Goal: Transaction & Acquisition: Obtain resource

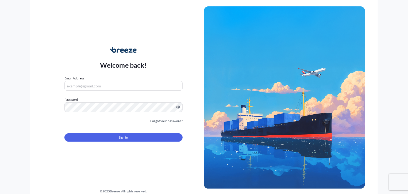
type input "[PERSON_NAME][EMAIL_ADDRESS][DOMAIN_NAME]"
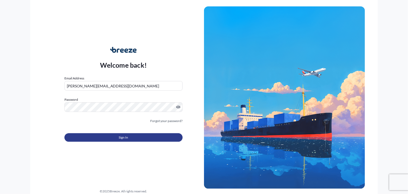
click at [136, 142] on button "Sign In" at bounding box center [123, 138] width 118 height 9
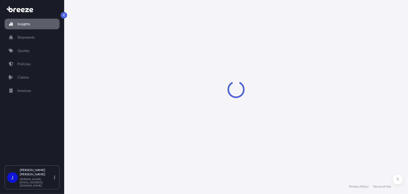
select select "2025"
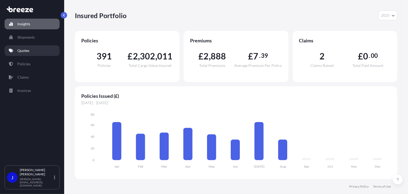
click at [25, 53] on p "Quotes" at bounding box center [23, 50] width 12 height 5
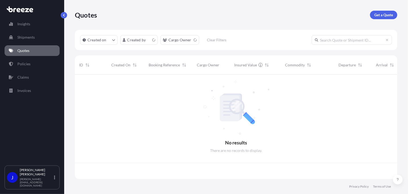
scroll to position [104, 318]
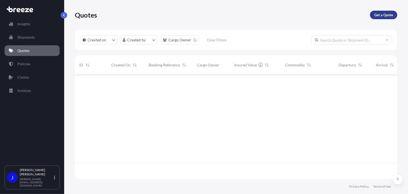
click at [377, 14] on p "Get a Quote" at bounding box center [383, 14] width 19 height 5
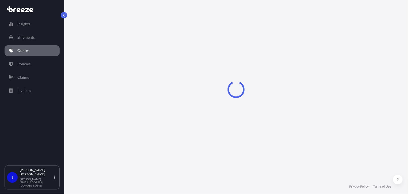
select select "Sea"
select select "1"
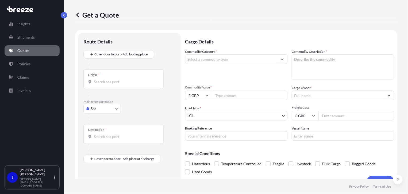
scroll to position [9, 0]
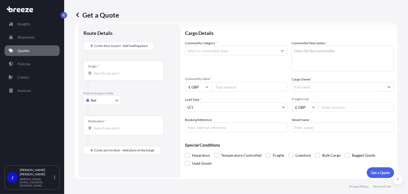
click at [110, 105] on div at bounding box center [132, 110] width 88 height 11
click at [110, 103] on body "Insights Shipments Quotes Policies Claims Invoices J [PERSON_NAME] [PERSON_NAME…" at bounding box center [204, 97] width 408 height 194
click at [108, 126] on div "Air" at bounding box center [101, 124] width 33 height 10
select select "Air"
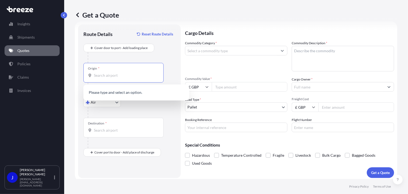
click at [112, 77] on input "Origin *" at bounding box center [125, 75] width 63 height 5
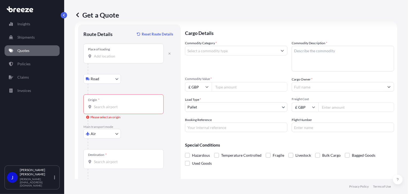
click at [111, 58] on input "Place of loading" at bounding box center [125, 56] width 63 height 5
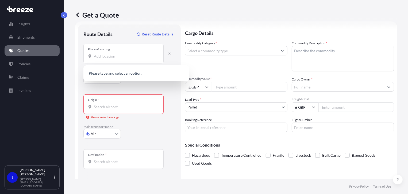
click at [101, 59] on div "Place of loading" at bounding box center [123, 54] width 80 height 20
click at [101, 59] on input "Place of loading" at bounding box center [125, 56] width 63 height 5
paste input "RG1 1AX"
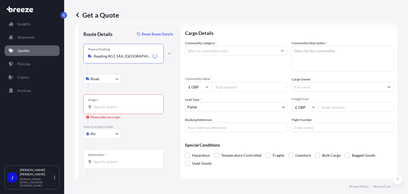
type input "Reading RG1 1AX, [GEOGRAPHIC_DATA]"
click at [114, 105] on input "Origin * Please select an origin" at bounding box center [125, 106] width 63 height 5
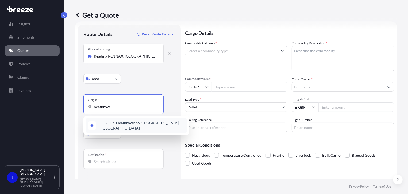
click at [123, 127] on div "GBLHR - Heathrow Apt/[GEOGRAPHIC_DATA], [GEOGRAPHIC_DATA]" at bounding box center [135, 125] width 101 height 15
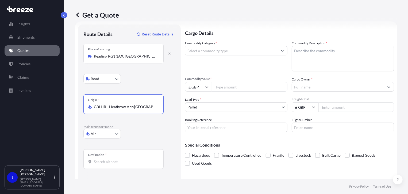
type input "GBLHR - Heathrow Apt/[GEOGRAPHIC_DATA], [GEOGRAPHIC_DATA]"
click at [115, 164] on input "Destination *" at bounding box center [125, 161] width 63 height 5
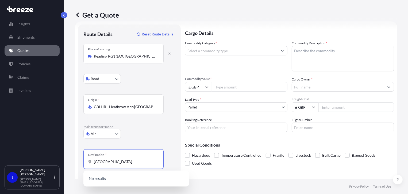
scroll to position [26, 0]
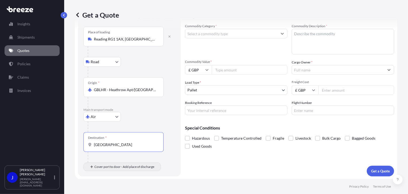
type input "[GEOGRAPHIC_DATA]"
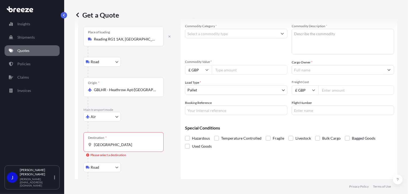
scroll to position [57, 0]
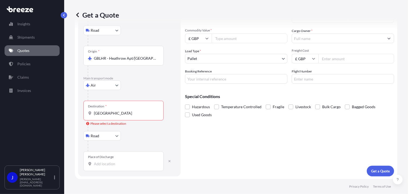
click at [103, 164] on input "Place of Discharge" at bounding box center [125, 164] width 63 height 5
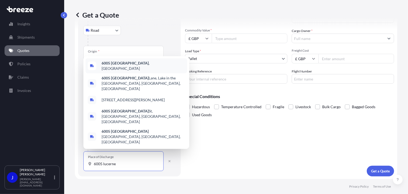
click at [134, 71] on span "6005 [GEOGRAPHIC_DATA] , [GEOGRAPHIC_DATA]" at bounding box center [142, 66] width 83 height 11
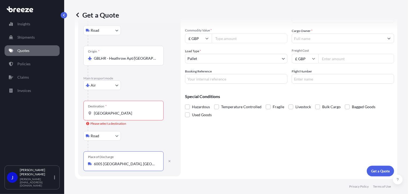
type input "6005 [GEOGRAPHIC_DATA], [GEOGRAPHIC_DATA]"
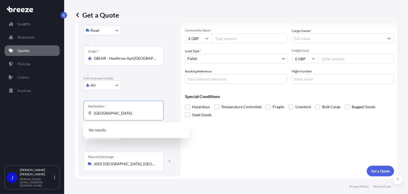
click at [114, 115] on input "[GEOGRAPHIC_DATA]" at bounding box center [125, 113] width 63 height 5
type input "swiss"
drag, startPoint x: 95, startPoint y: 115, endPoint x: 84, endPoint y: 115, distance: 10.7
click at [85, 115] on div "Destination * swiss" at bounding box center [123, 111] width 80 height 20
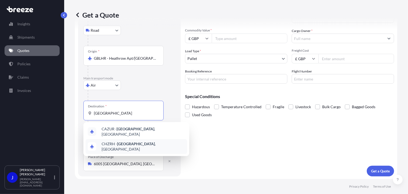
click at [130, 140] on div "CHZRH - [GEOGRAPHIC_DATA] , [GEOGRAPHIC_DATA]" at bounding box center [135, 146] width 101 height 15
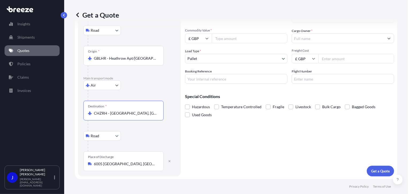
type input "CHZRH - [GEOGRAPHIC_DATA], [GEOGRAPHIC_DATA]"
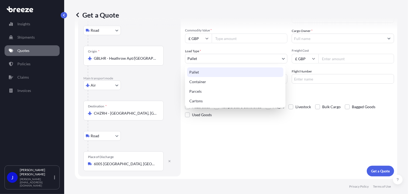
click at [228, 60] on body "0 options available. 2 options available. Insights Shipments Quotes Policies Cl…" at bounding box center [204, 97] width 408 height 194
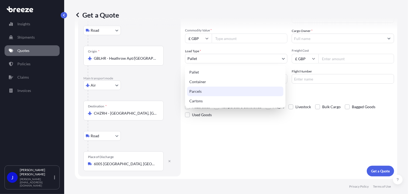
click at [207, 90] on div "Parcels" at bounding box center [235, 92] width 96 height 10
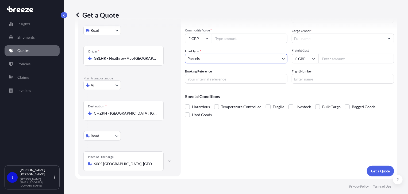
click at [228, 39] on input "Commodity Value *" at bounding box center [250, 39] width 76 height 10
type input "1300"
click at [301, 38] on input "Cargo Owner *" at bounding box center [338, 39] width 92 height 10
drag, startPoint x: 302, startPoint y: 40, endPoint x: 268, endPoint y: 41, distance: 33.9
click at [270, 42] on div "Commodity Category * Commodity Description * Commodity Value * £ GBP 1300 Cargo…" at bounding box center [289, 38] width 209 height 92
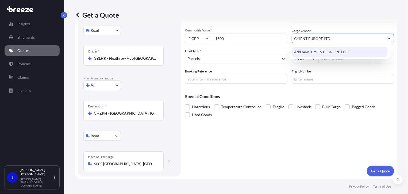
click at [341, 52] on span "Add new "CYIENT EUROPE LTD"" at bounding box center [321, 51] width 55 height 5
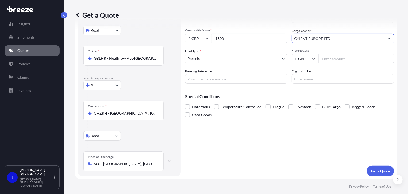
type input "CYIENT EUROPE LTD"
paste input "2214341"
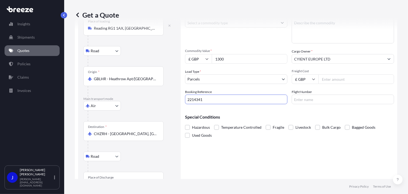
scroll to position [0, 0]
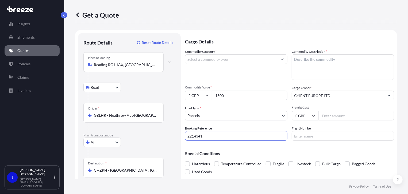
type input "2214341"
click at [214, 59] on input "Commodity Category *" at bounding box center [231, 59] width 92 height 10
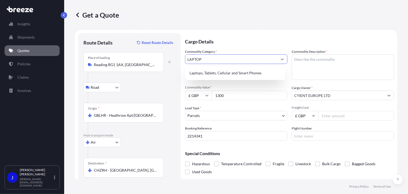
type input "LAPTOP"
click at [304, 60] on textarea "Commodity Description *" at bounding box center [342, 67] width 102 height 26
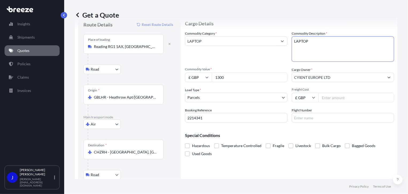
scroll to position [57, 0]
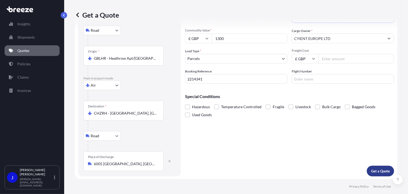
type textarea "LAPTOP"
click at [376, 171] on p "Get a Quote" at bounding box center [380, 171] width 19 height 5
click at [332, 53] on div "Freight Cost £ GBP" at bounding box center [342, 56] width 102 height 15
click at [332, 57] on input "Freight Cost" at bounding box center [356, 59] width 76 height 10
type input "115.85"
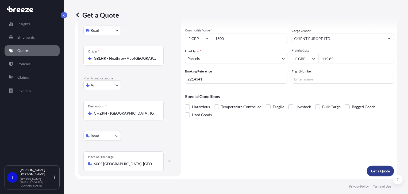
click at [381, 167] on button "Get a Quote" at bounding box center [379, 171] width 27 height 11
click at [376, 173] on p "Get a Quote" at bounding box center [380, 171] width 19 height 5
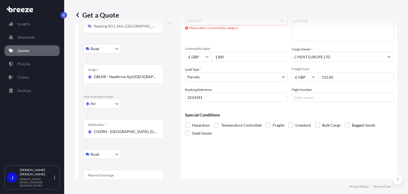
scroll to position [0, 0]
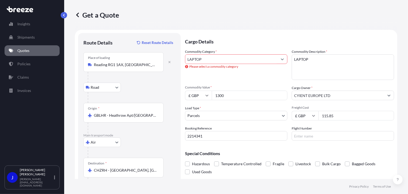
click at [229, 59] on input "LAPTOP" at bounding box center [231, 59] width 92 height 10
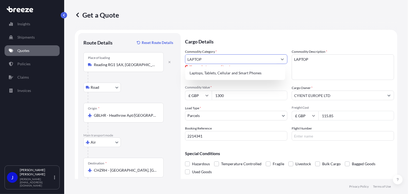
click at [232, 71] on div "Laptops, Tablets, Cellular and Smart Phones" at bounding box center [235, 73] width 96 height 10
type input "Laptops, Tablets, Cellular and Smart Phones"
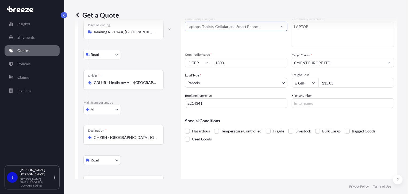
scroll to position [57, 0]
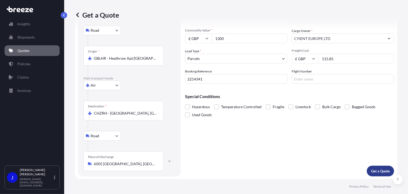
click at [378, 173] on p "Get a Quote" at bounding box center [380, 171] width 19 height 5
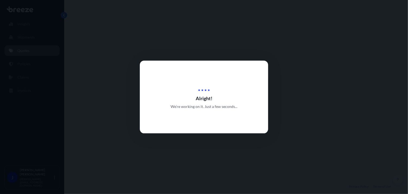
select select "Road"
select select "Air"
select select "Road"
select select "3"
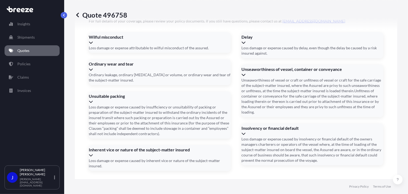
scroll to position [755, 0]
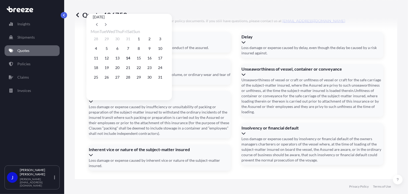
click at [132, 59] on button "14" at bounding box center [128, 58] width 9 height 9
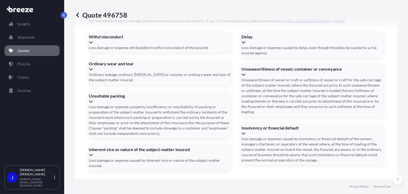
type input "[DATE]"
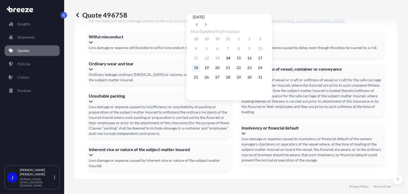
click at [198, 70] on button "18" at bounding box center [196, 68] width 9 height 9
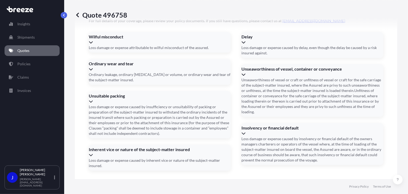
type input "[DATE]"
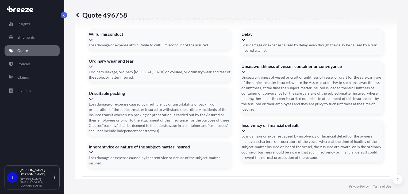
scroll to position [758, 0]
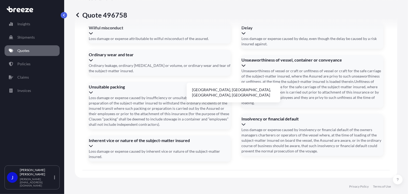
type input "C"
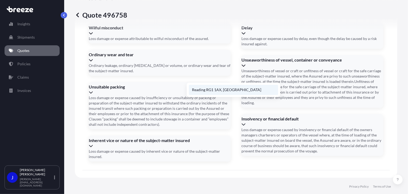
click at [221, 92] on li "Reading RG1 1AX, [GEOGRAPHIC_DATA]" at bounding box center [233, 90] width 89 height 10
type input "Reading RG1 1AX, [GEOGRAPHIC_DATA]"
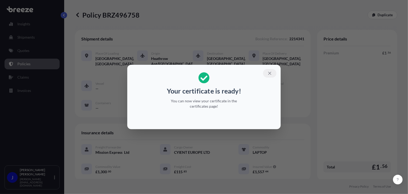
click at [270, 74] on icon "button" at bounding box center [269, 73] width 3 height 3
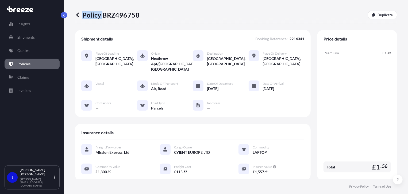
drag, startPoint x: 104, startPoint y: 16, endPoint x: 140, endPoint y: 16, distance: 36.6
click at [140, 16] on div "Policy BRZ496758 Duplicate" at bounding box center [236, 15] width 322 height 9
drag, startPoint x: 140, startPoint y: 16, endPoint x: 118, endPoint y: 21, distance: 23.2
click at [126, 20] on div "Policy BRZ496758 Duplicate" at bounding box center [236, 15] width 322 height 30
drag, startPoint x: 102, startPoint y: 15, endPoint x: 138, endPoint y: 16, distance: 35.8
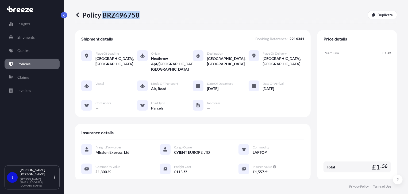
click at [138, 16] on p "Policy BRZ496758" at bounding box center [107, 15] width 65 height 9
copy p "BRZ496758"
